Goal: Task Accomplishment & Management: Manage account settings

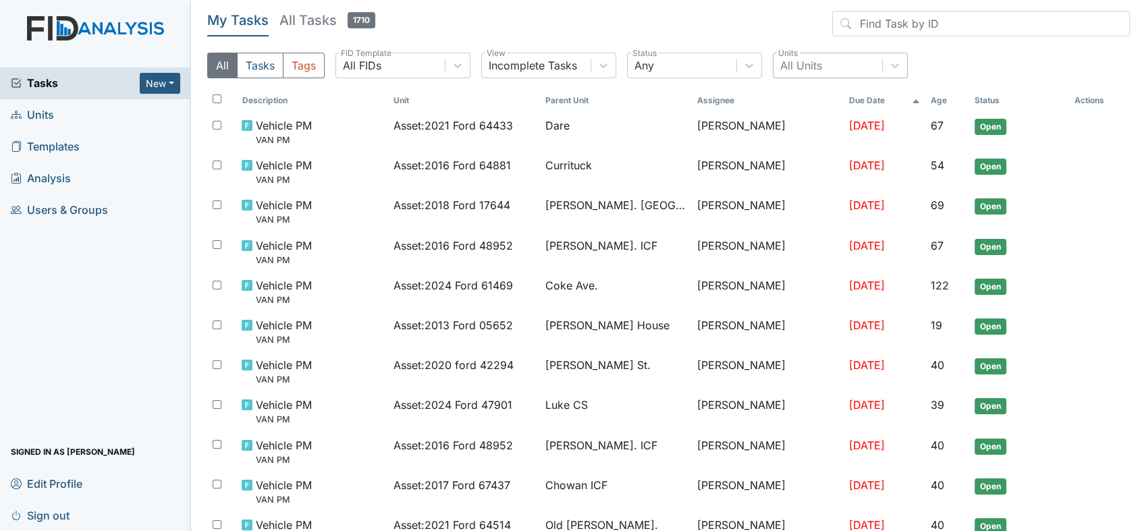
click at [811, 70] on div "All Units" at bounding box center [801, 65] width 42 height 16
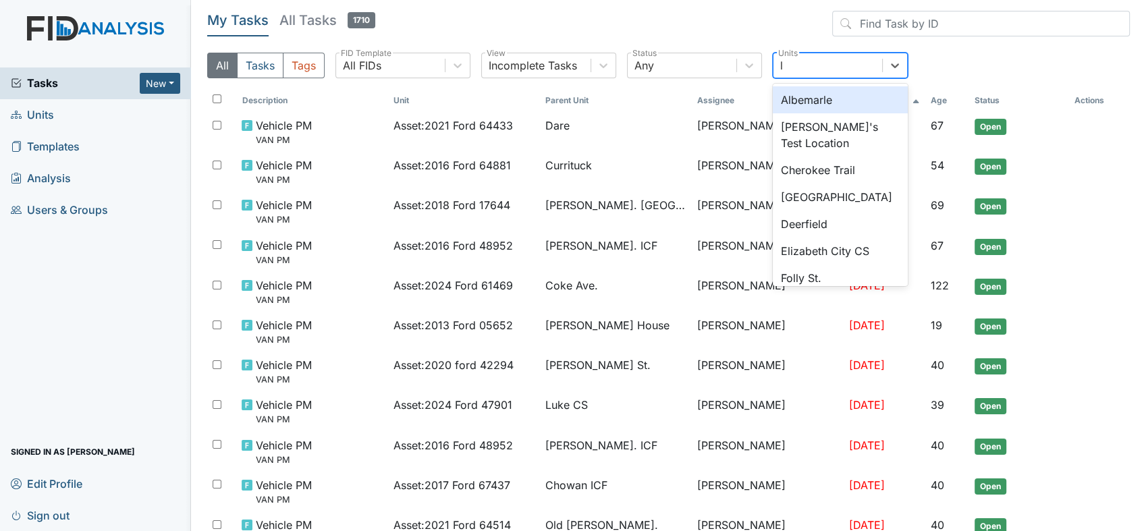
type input "lu"
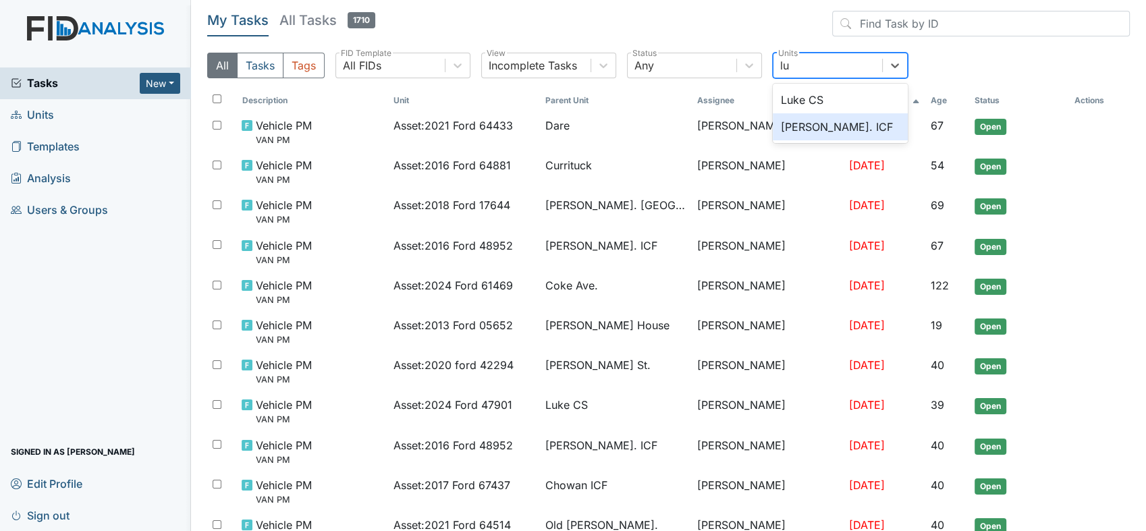
click at [797, 124] on div "[PERSON_NAME]. ICF" at bounding box center [840, 126] width 135 height 27
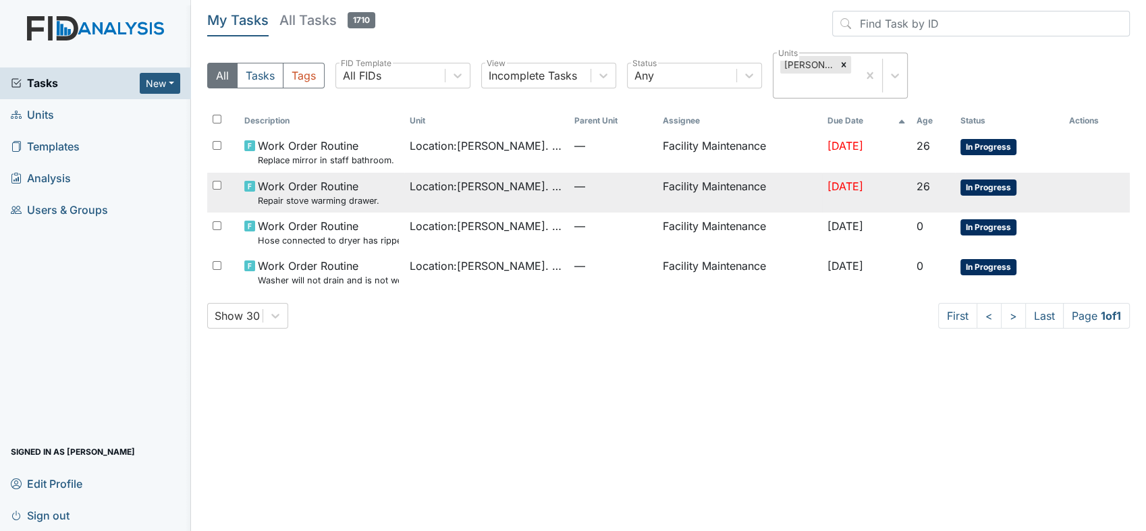
click at [427, 184] on span "Location : Luke St. ICF" at bounding box center [487, 186] width 154 height 16
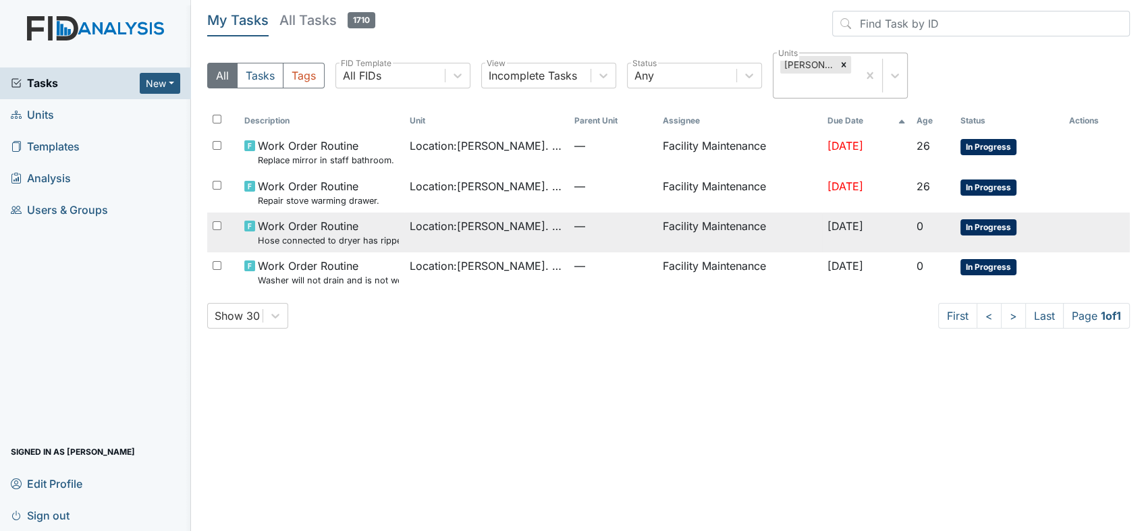
click at [319, 236] on small "Hose connected to dryer has ripped." at bounding box center [328, 240] width 140 height 13
click at [329, 238] on small "Hose connected to dryer has ripped." at bounding box center [328, 240] width 140 height 13
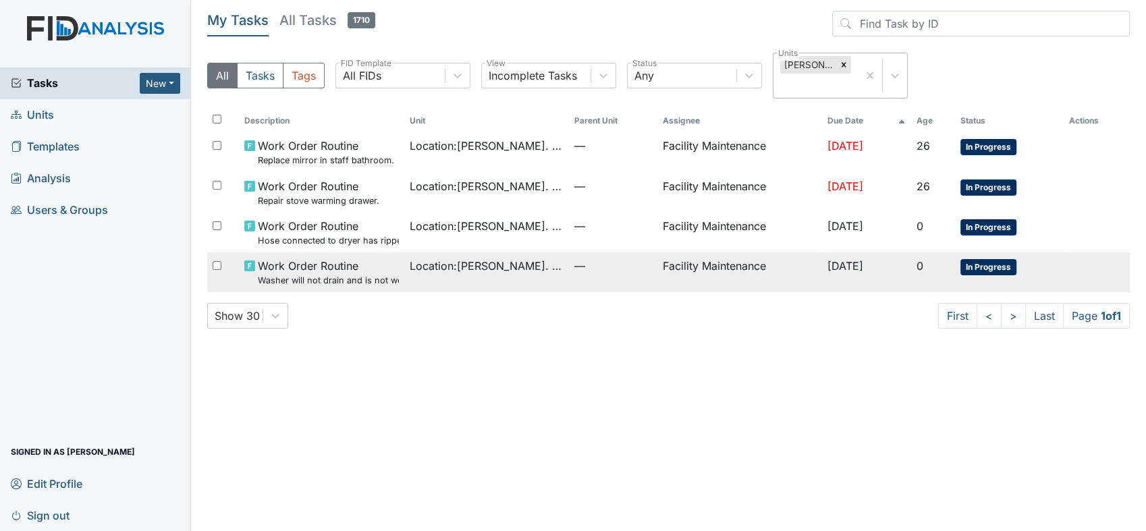
click at [339, 265] on span "Work Order Routine Washer will not drain and is not working properly." at bounding box center [328, 272] width 140 height 29
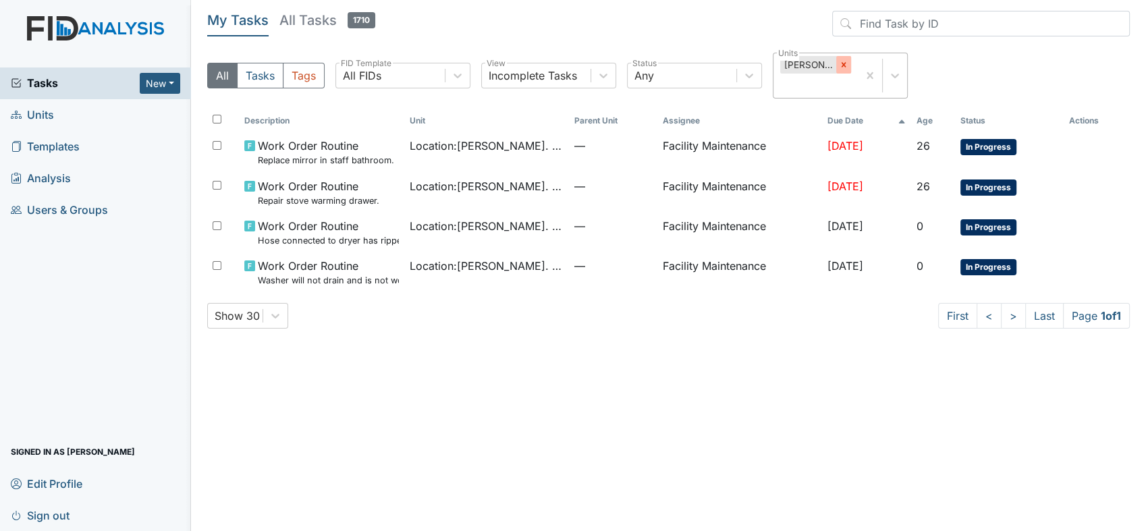
click at [845, 61] on icon at bounding box center [843, 64] width 9 height 9
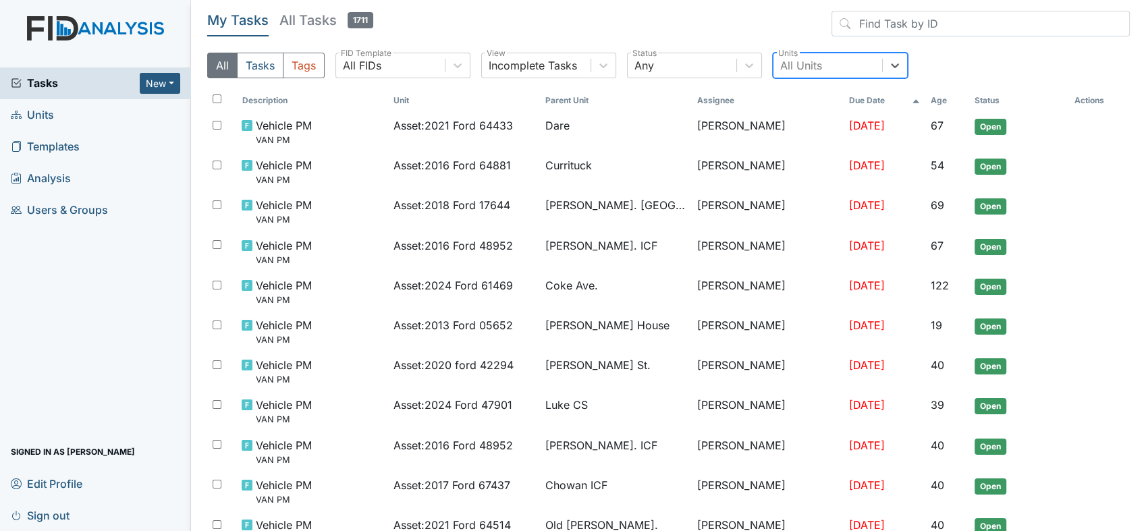
click at [821, 63] on div "All Units" at bounding box center [801, 65] width 42 height 16
click at [815, 65] on div "All Units" at bounding box center [801, 65] width 42 height 16
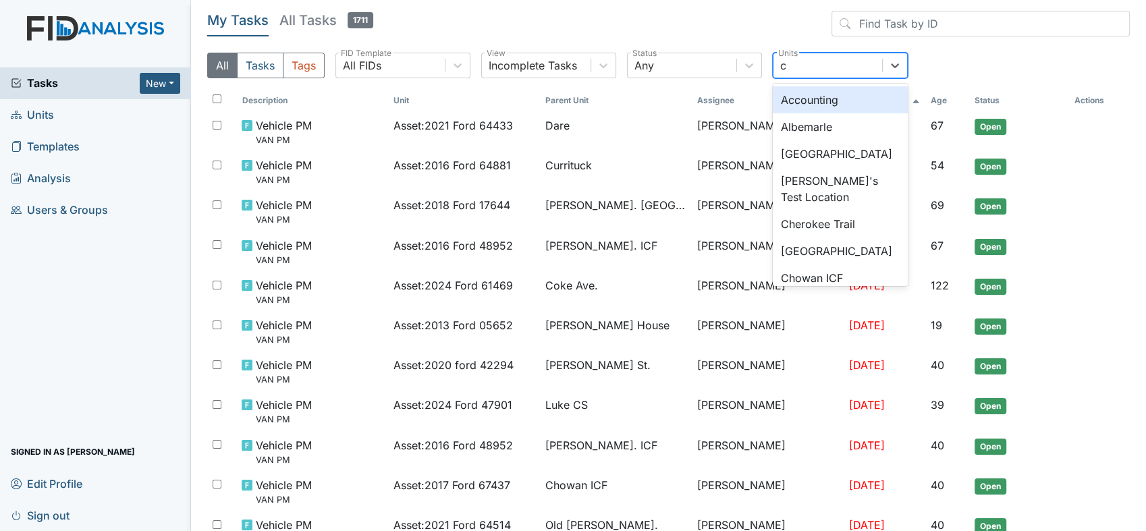
type input "co"
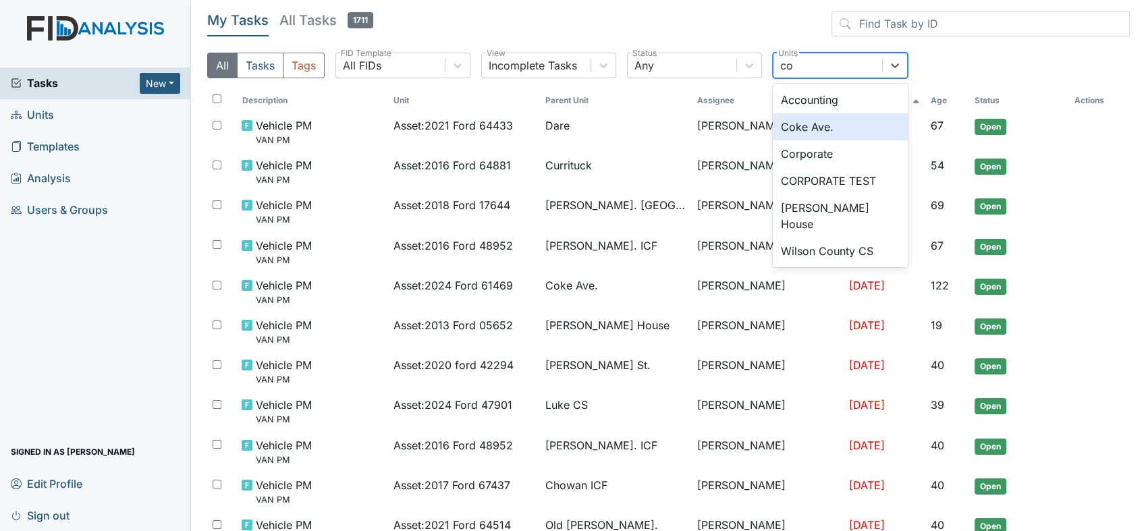
click at [799, 126] on div "Coke Ave." at bounding box center [840, 126] width 135 height 27
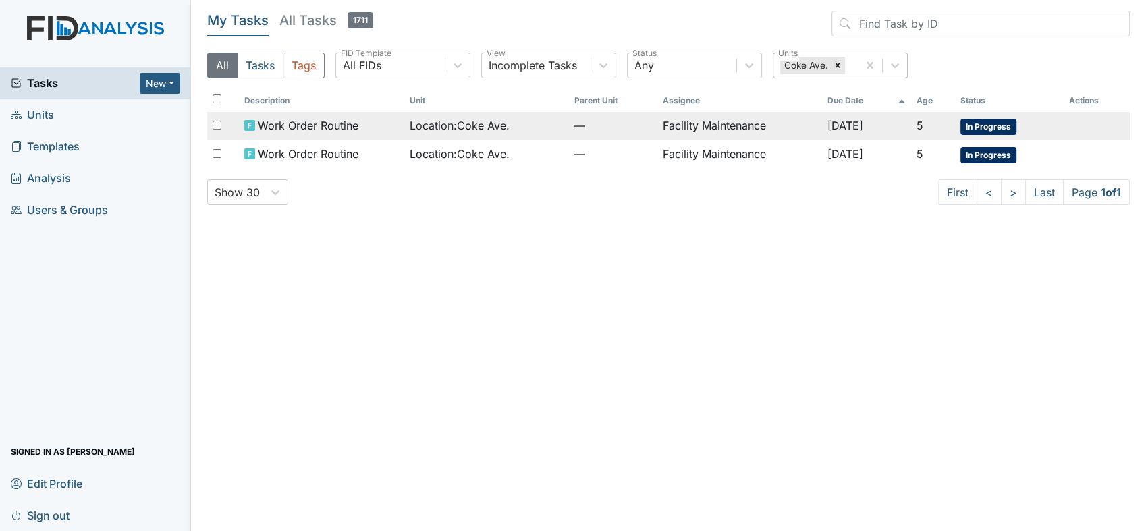
click at [718, 124] on td "Facility Maintenance" at bounding box center [739, 126] width 165 height 28
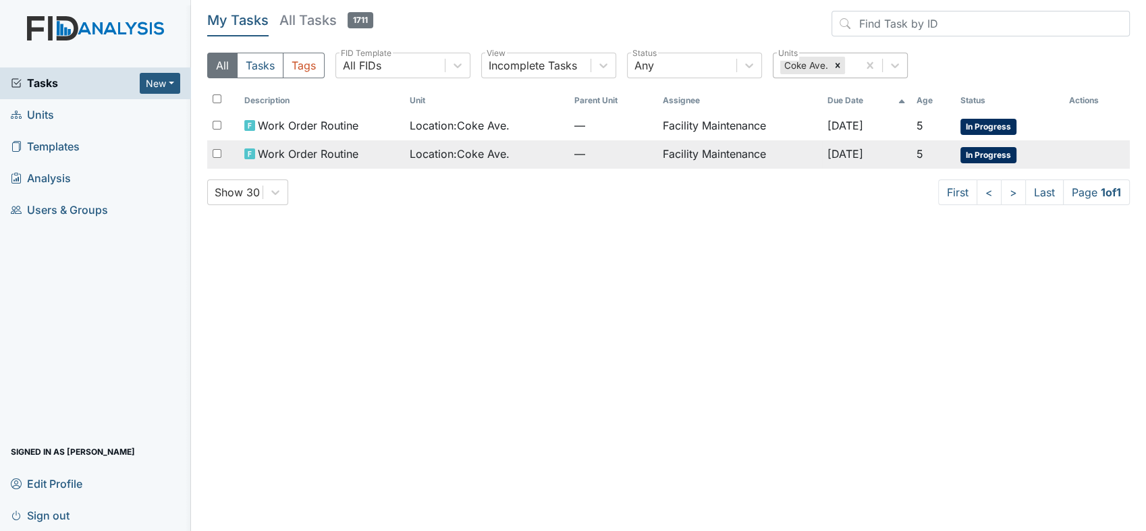
click at [290, 149] on span "Work Order Routine" at bounding box center [308, 154] width 101 height 16
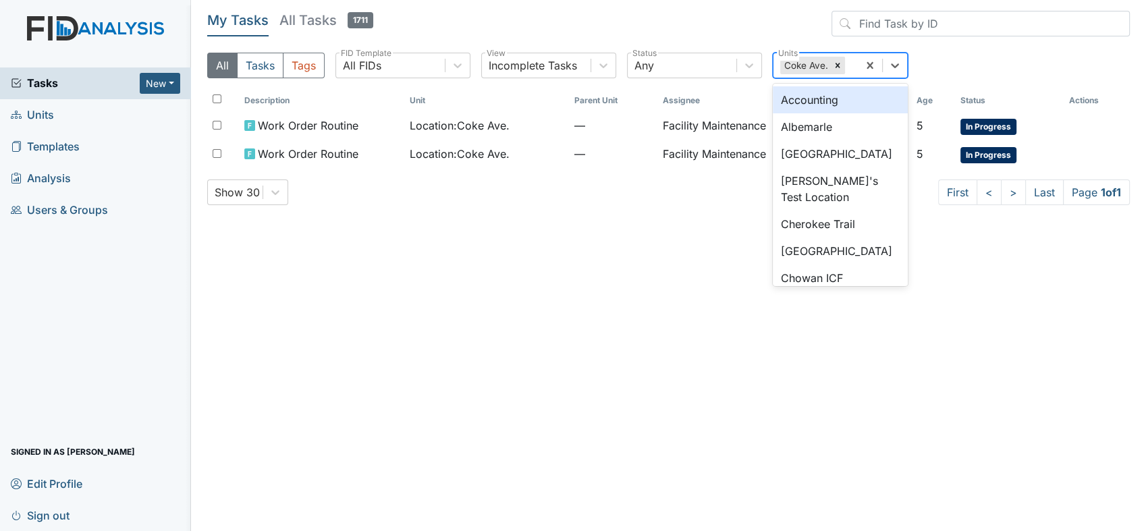
click at [844, 73] on div "Coke Ave." at bounding box center [816, 65] width 84 height 24
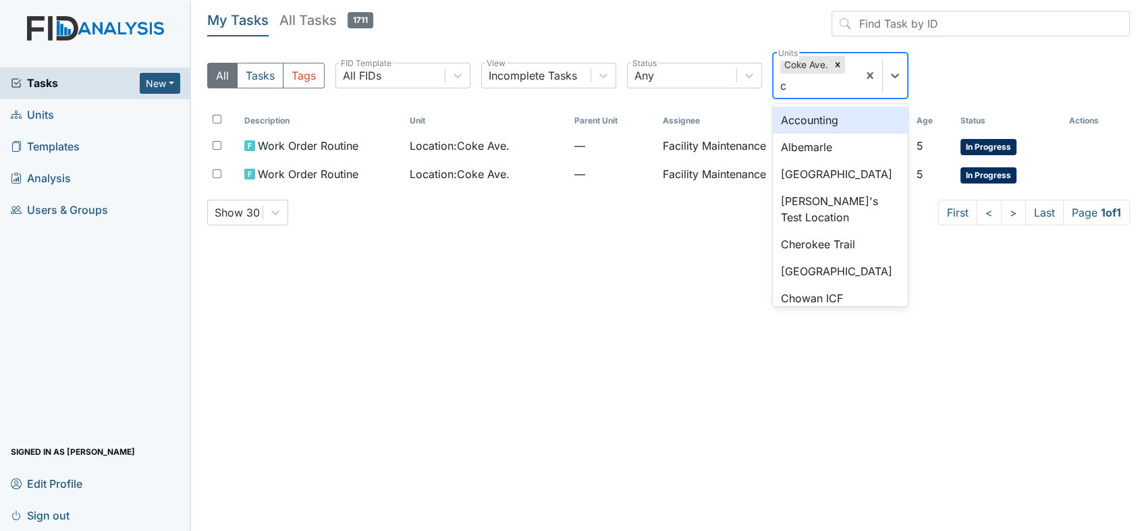
type input "ch"
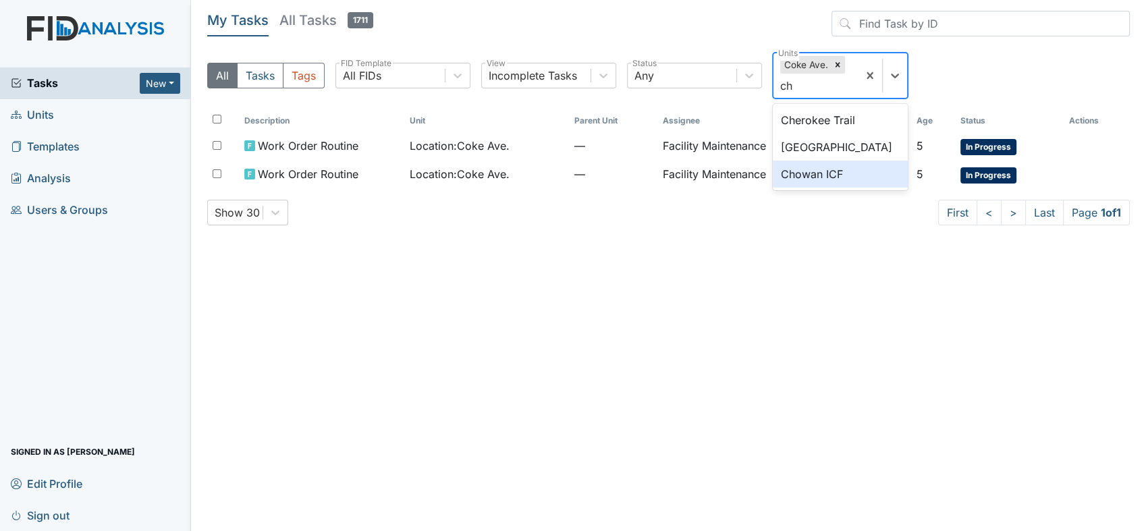
click at [829, 178] on div "Chowan ICF" at bounding box center [840, 174] width 135 height 27
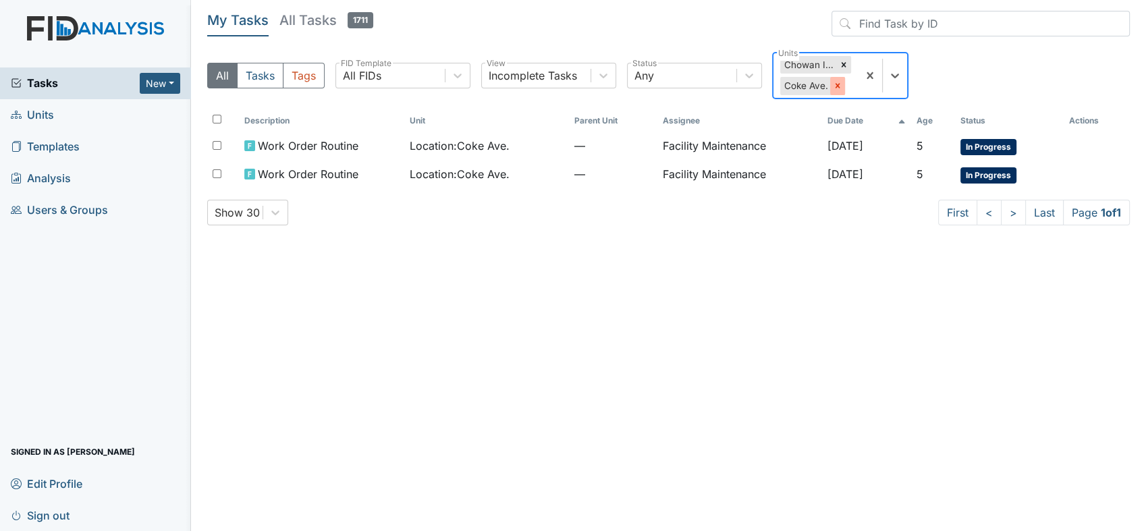
click at [839, 94] on div at bounding box center [837, 86] width 15 height 18
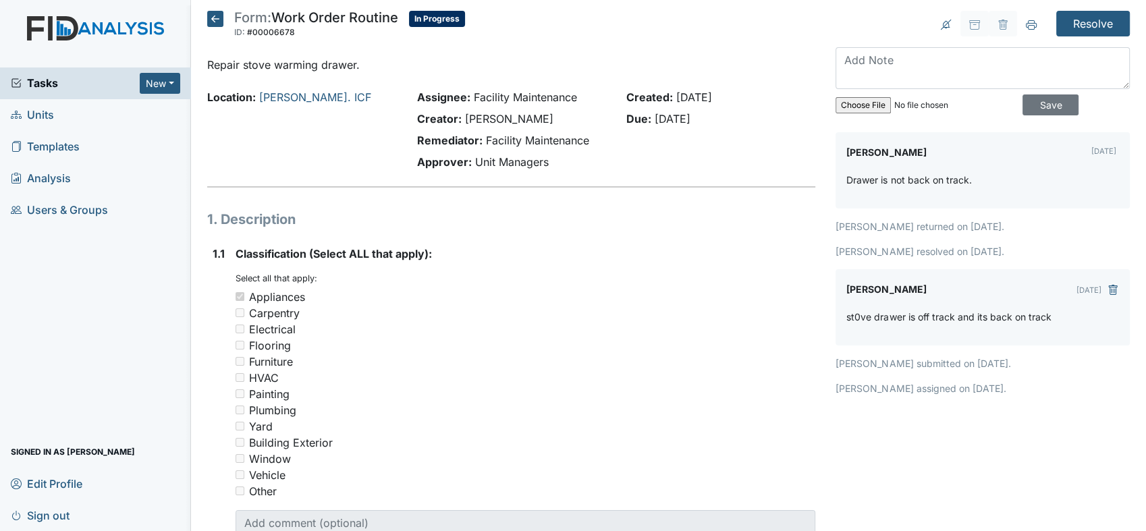
click at [452, 186] on div at bounding box center [511, 186] width 608 height 1
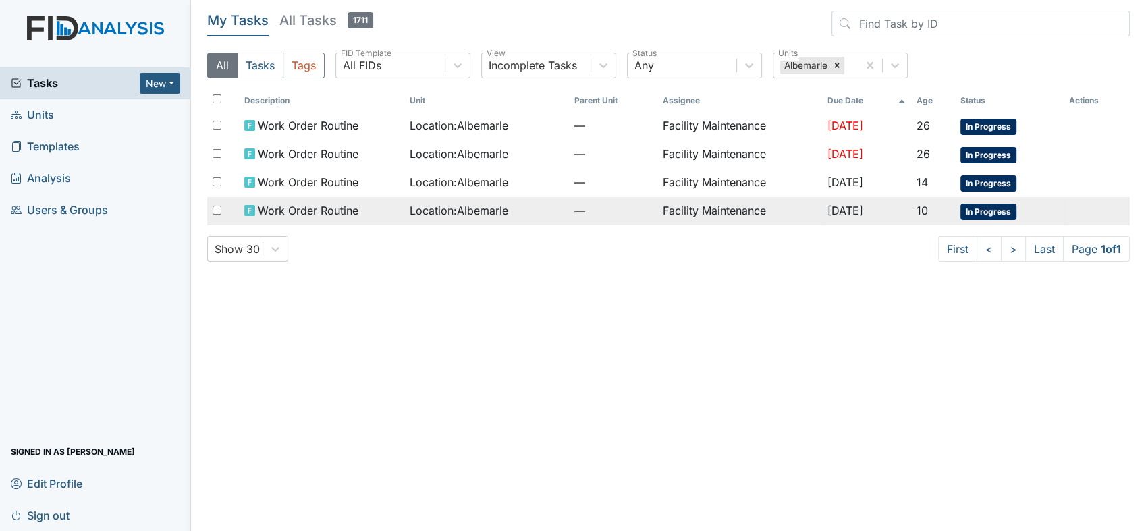
click at [694, 204] on td "Facility Maintenance" at bounding box center [739, 211] width 165 height 28
click at [354, 207] on span "Work Order Routine" at bounding box center [308, 211] width 101 height 16
click at [314, 211] on span "Work Order Routine" at bounding box center [308, 211] width 101 height 16
